Goal: Information Seeking & Learning: Learn about a topic

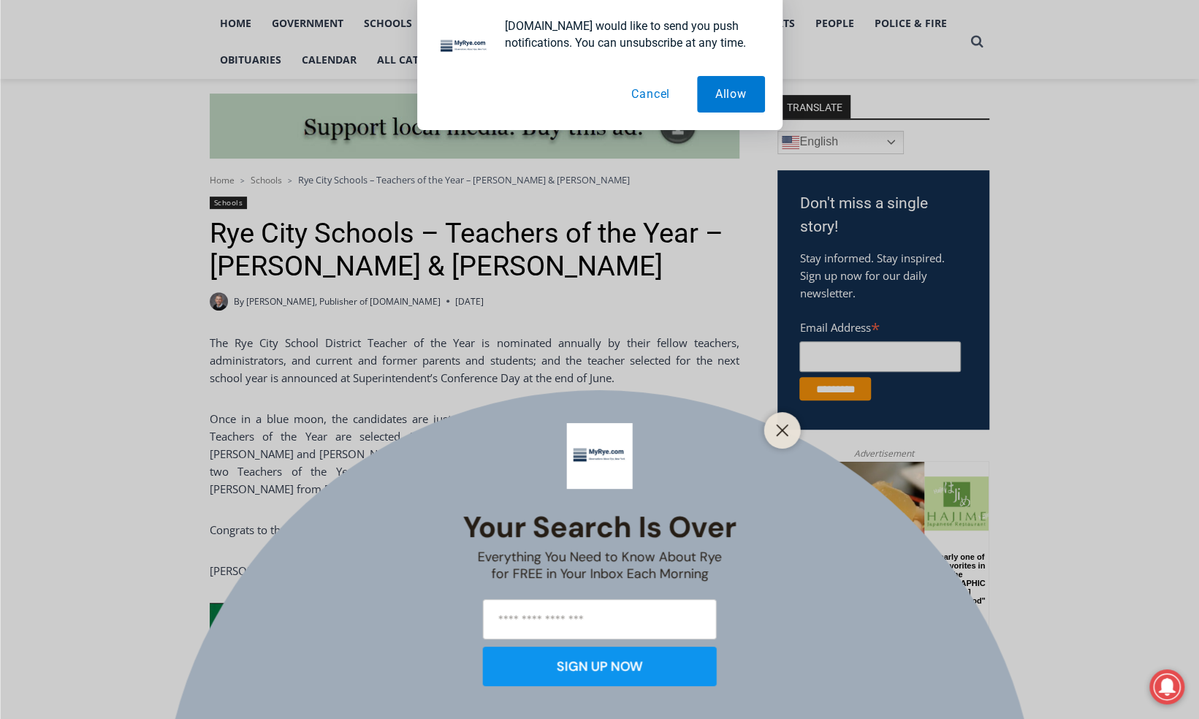
scroll to position [321, 0]
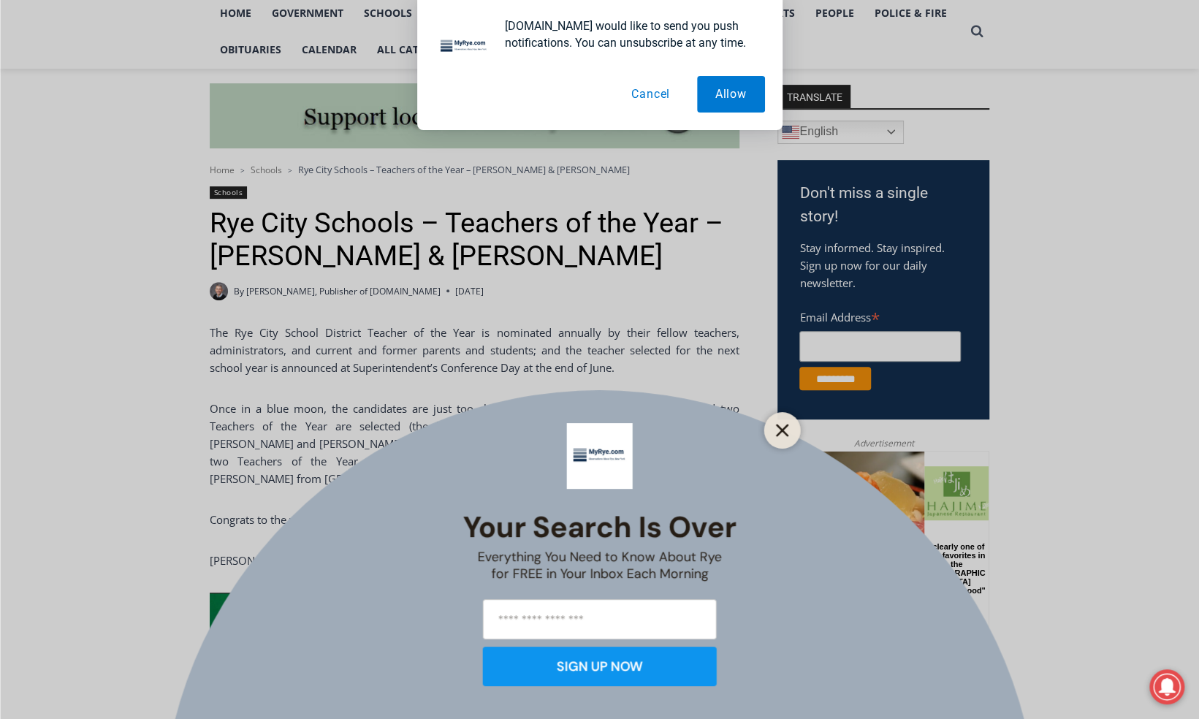
click at [788, 429] on icon "Close" at bounding box center [782, 430] width 13 height 13
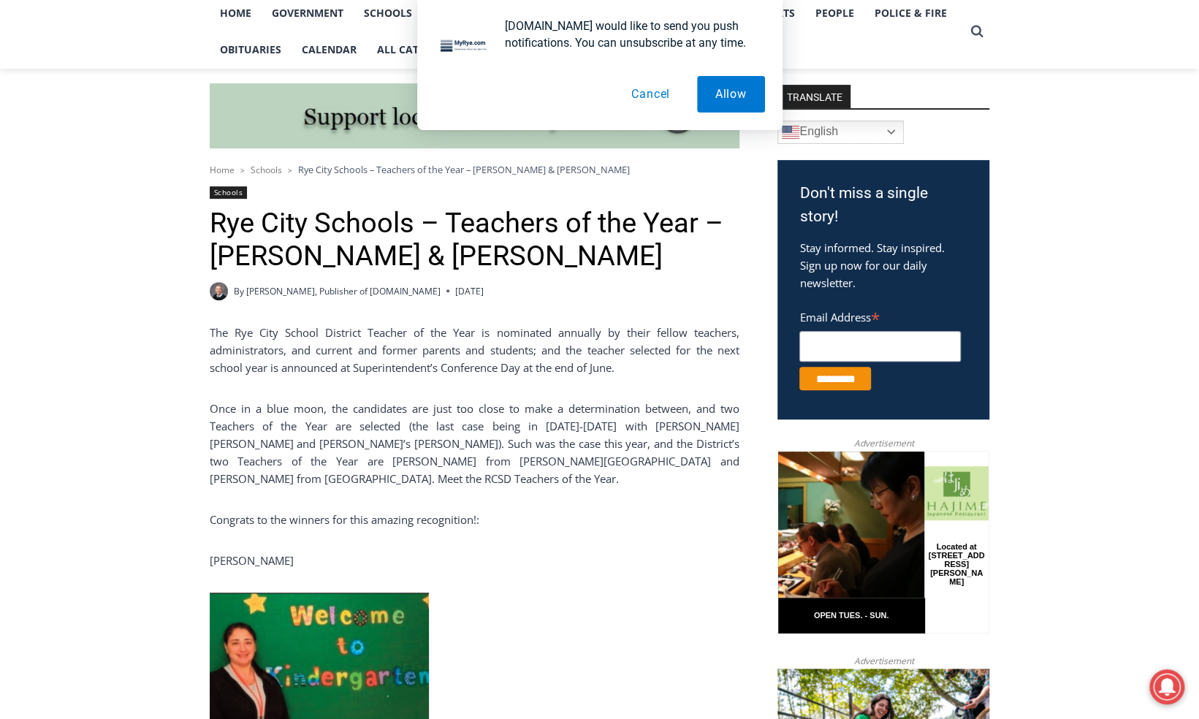
click at [529, 457] on p "Once in a blue moon, the candidates are just too close to make a determination …" at bounding box center [475, 444] width 530 height 88
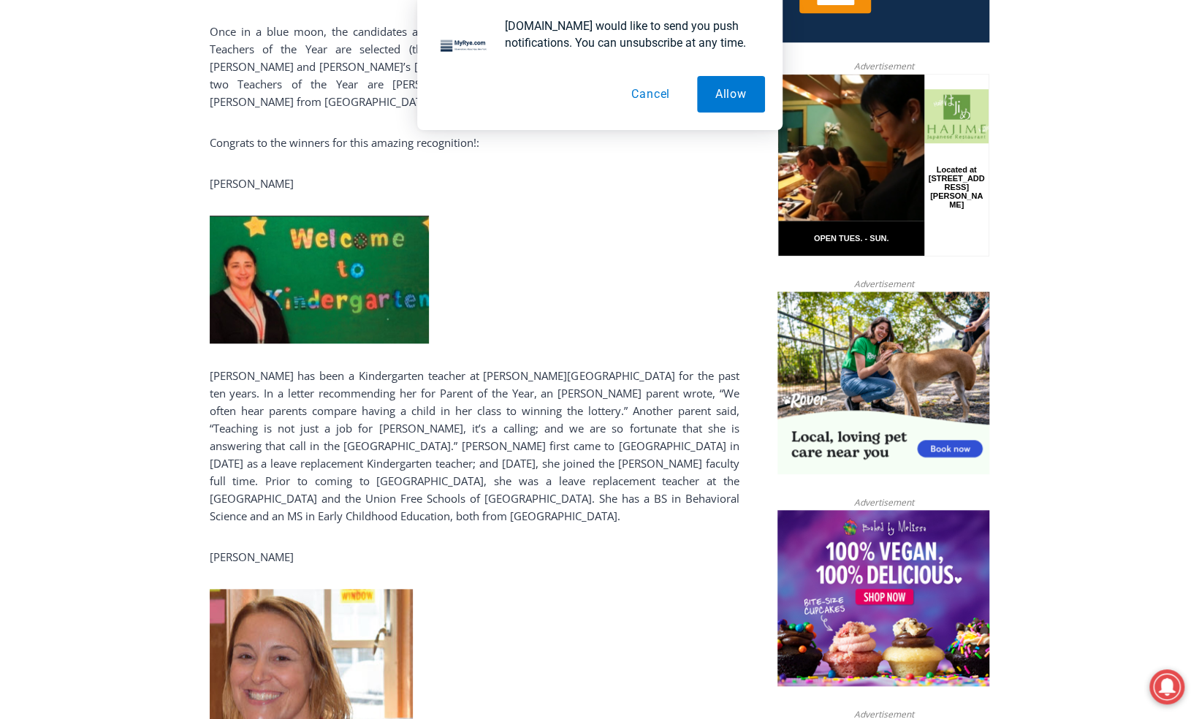
scroll to position [818, 0]
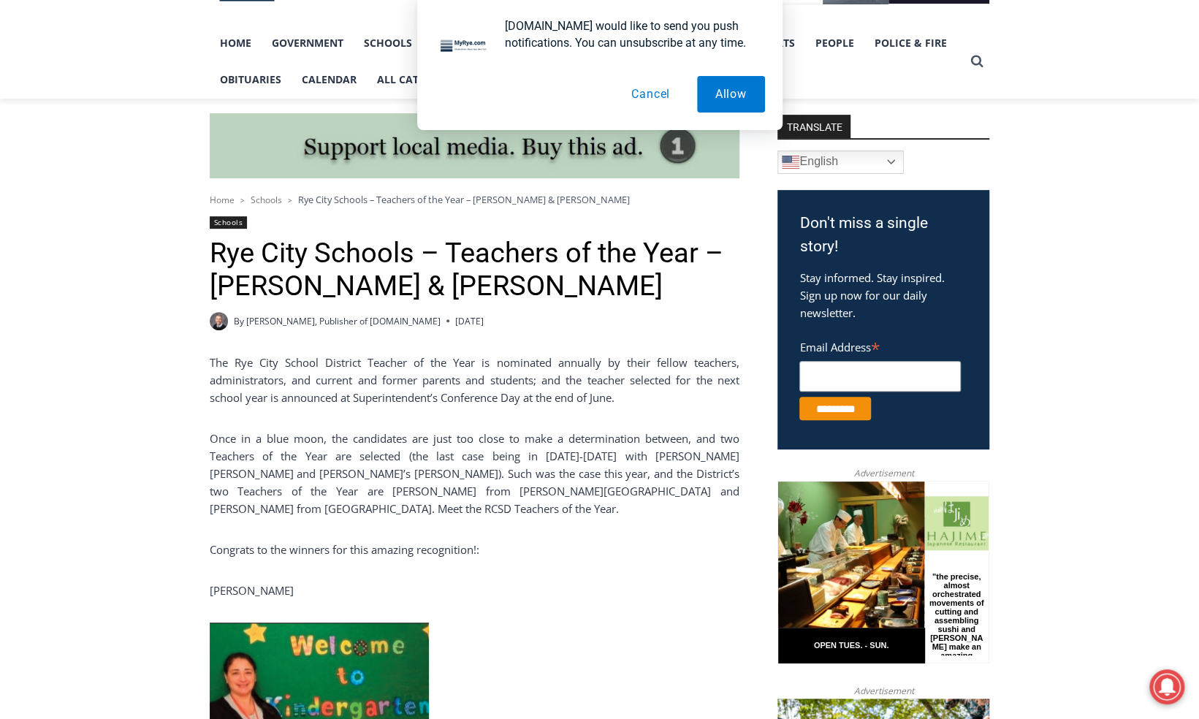
scroll to position [321, 0]
